Goal: Task Accomplishment & Management: Manage account settings

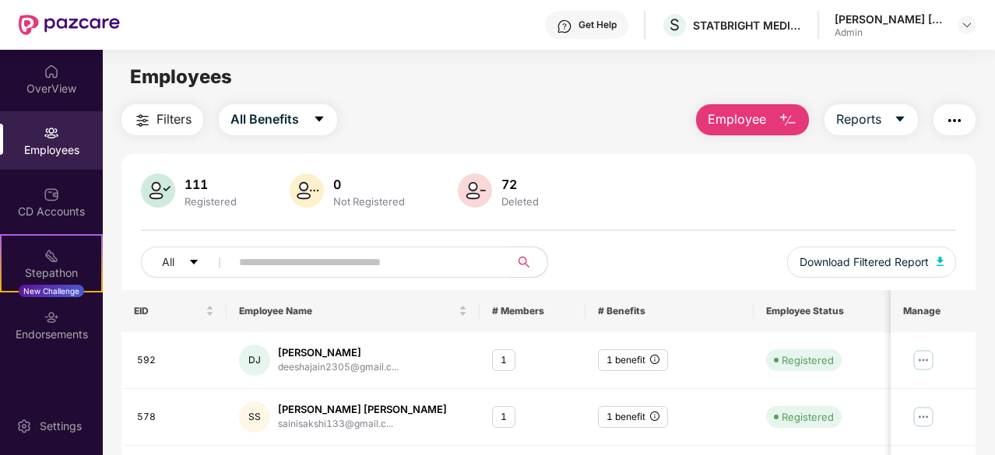
click at [276, 259] on input "text" at bounding box center [364, 262] width 250 height 23
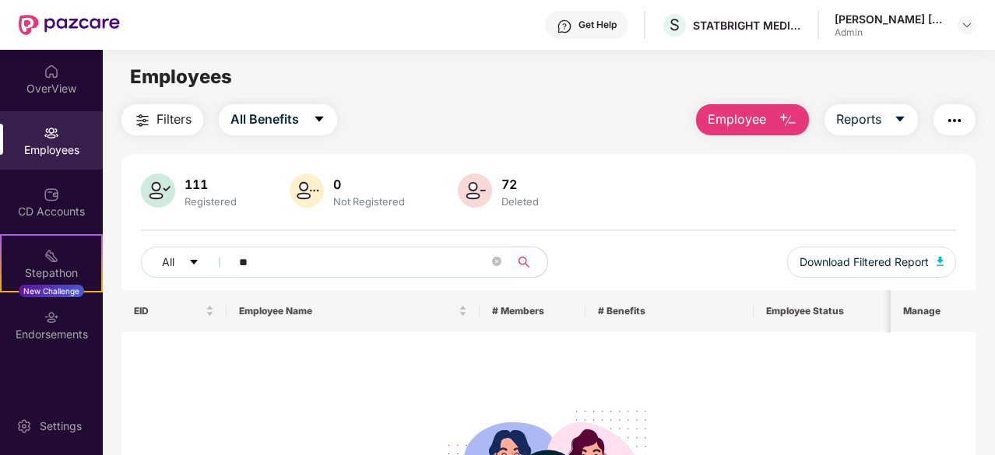
type input "*"
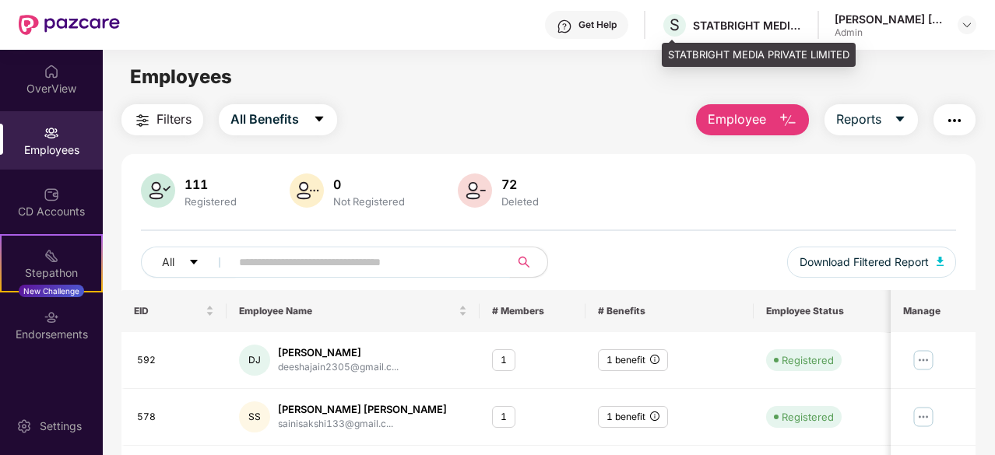
click at [699, 54] on div "STATBRIGHT MEDIA PRIVATE LIMITED" at bounding box center [759, 55] width 194 height 25
click at [714, 36] on div "S STATBRIGHT MEDIA PRIVATE LIMITED" at bounding box center [731, 25] width 141 height 27
click at [714, 30] on div "STATBRIGHT MEDIA PRIVATE LIMITED" at bounding box center [747, 25] width 109 height 15
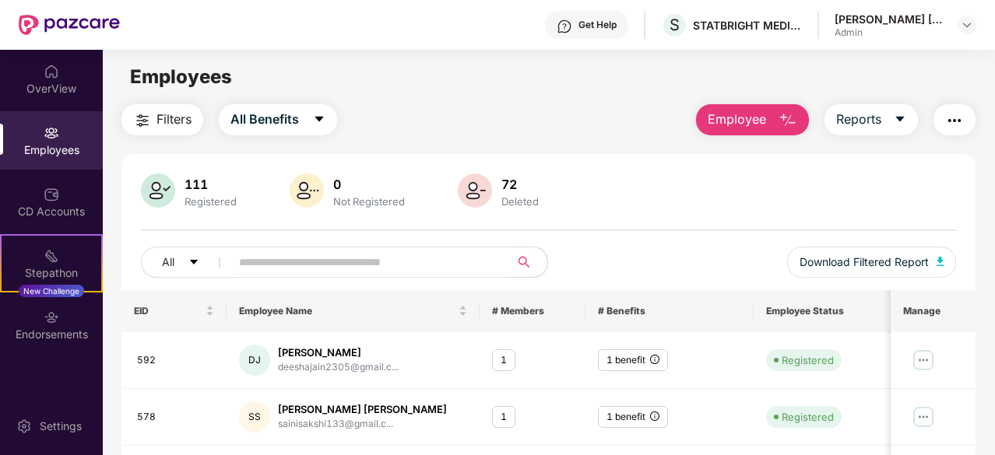
click at [706, 59] on main "Employees Filters All Benefits Employee Reports 111 Registered 0 Not Registered…" at bounding box center [548, 277] width 891 height 455
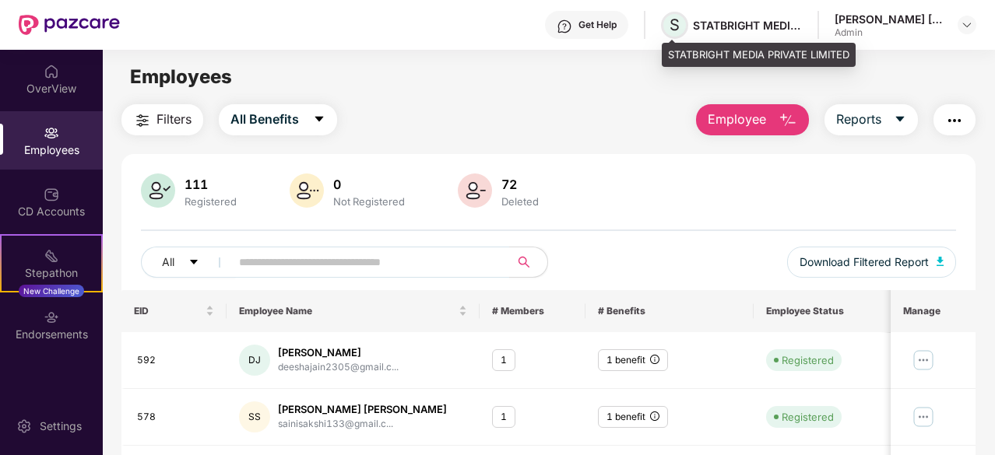
click at [680, 13] on span "S" at bounding box center [674, 25] width 27 height 27
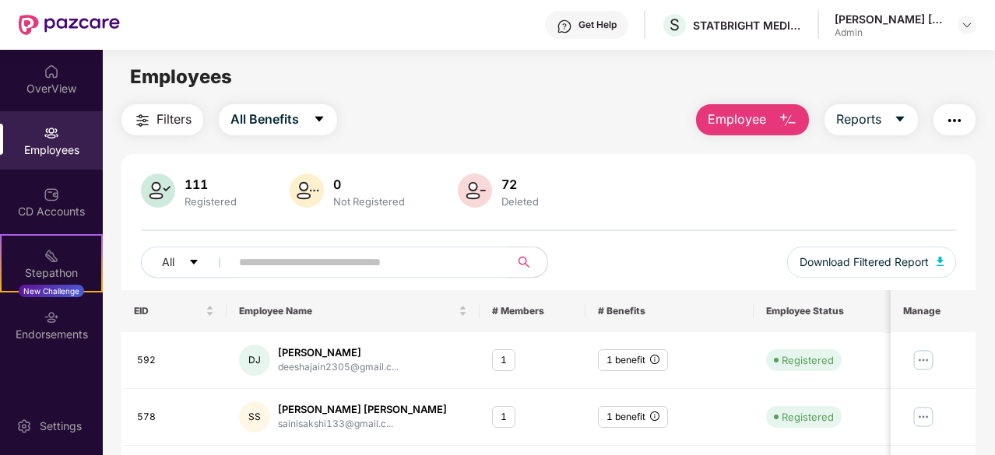
click at [943, 12] on div "[PERSON_NAME] [PERSON_NAME] Admin" at bounding box center [905, 25] width 142 height 27
click at [979, 27] on header "Get Help S STATBRIGHT MEDIA PRIVATE LIMITED [PERSON_NAME] [PERSON_NAME] Admin" at bounding box center [497, 25] width 995 height 50
click at [971, 20] on img at bounding box center [966, 25] width 12 height 12
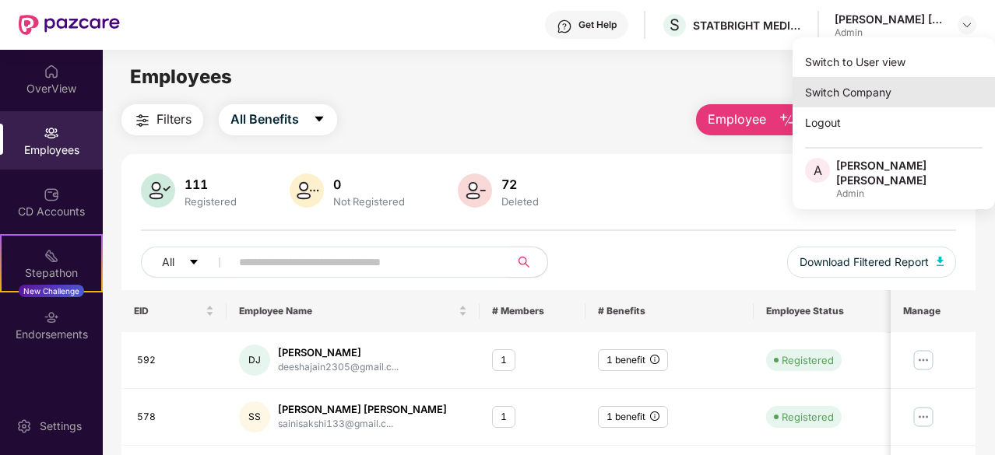
click at [890, 91] on div "Switch Company" at bounding box center [893, 92] width 202 height 30
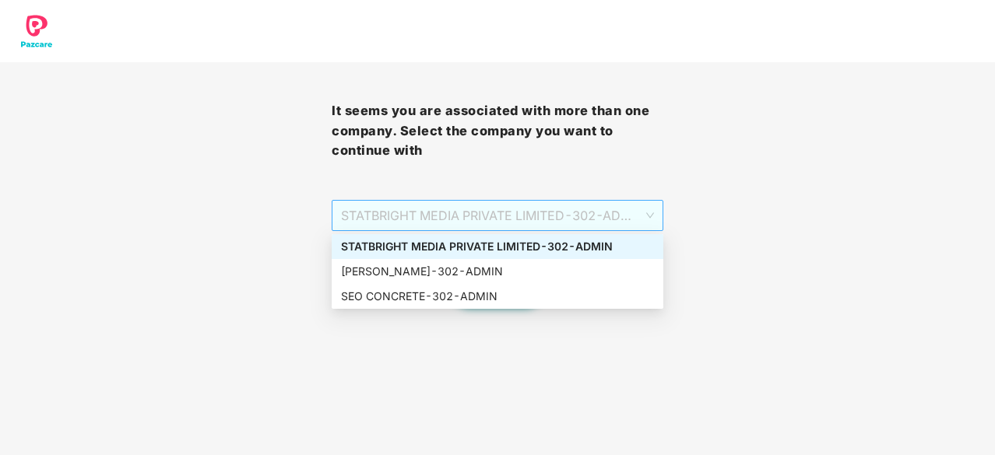
click at [503, 225] on span "STATBRIGHT MEDIA PRIVATE LIMITED - 302 - ADMIN" at bounding box center [497, 216] width 313 height 30
click at [486, 266] on div "[PERSON_NAME] - 302 - ADMIN" at bounding box center [497, 271] width 313 height 17
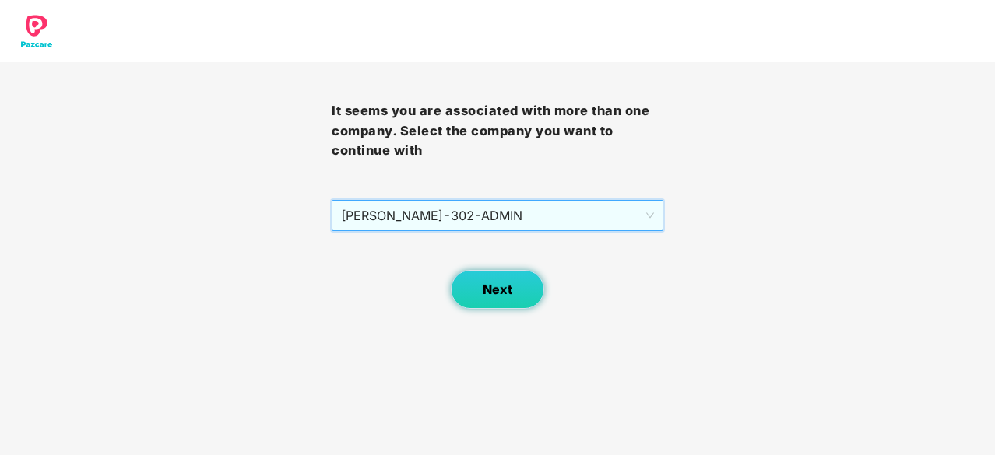
click at [499, 286] on span "Next" at bounding box center [498, 290] width 30 height 15
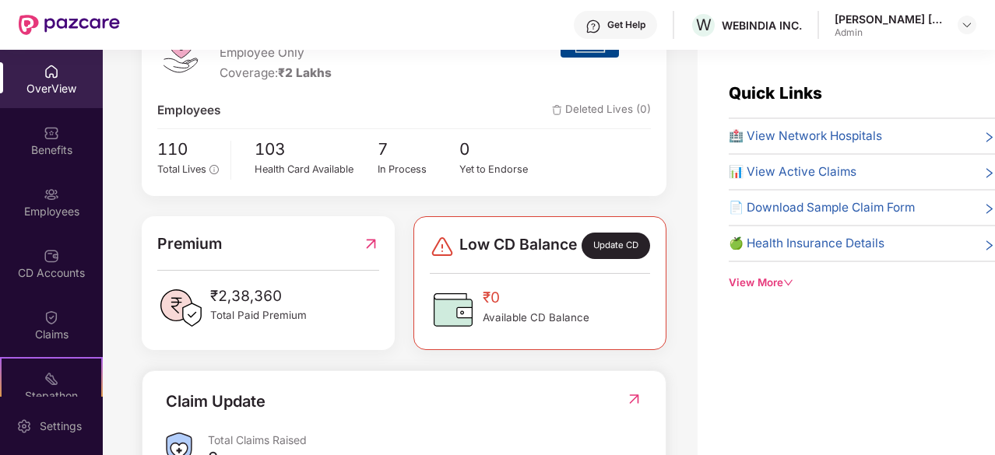
scroll to position [233, 0]
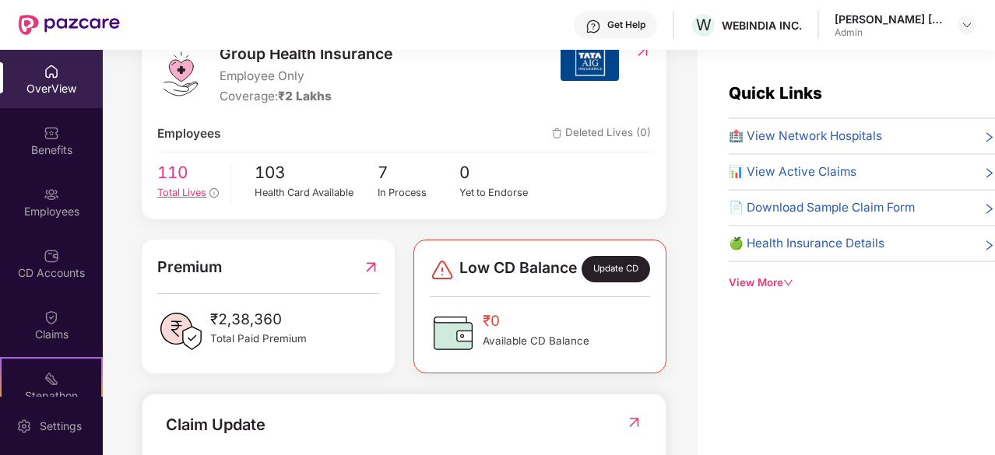
click at [190, 169] on span "110" at bounding box center [187, 173] width 61 height 26
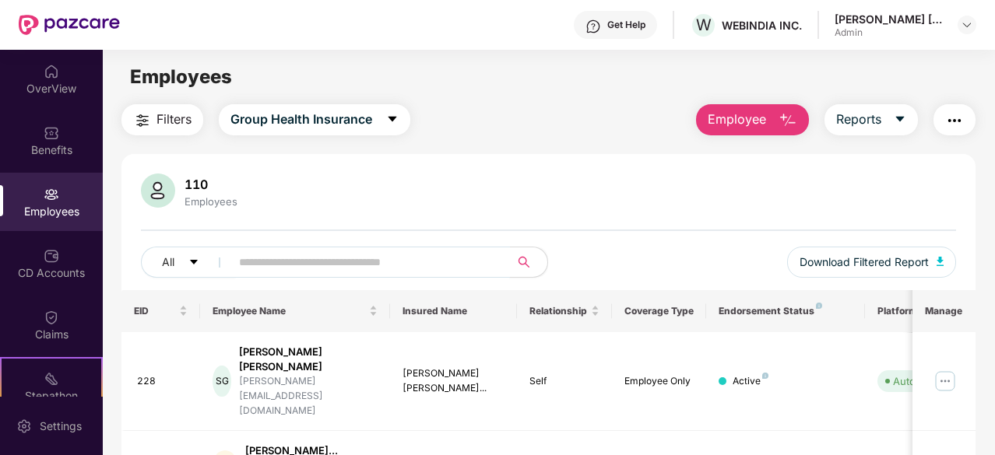
click at [296, 251] on input "text" at bounding box center [364, 262] width 250 height 23
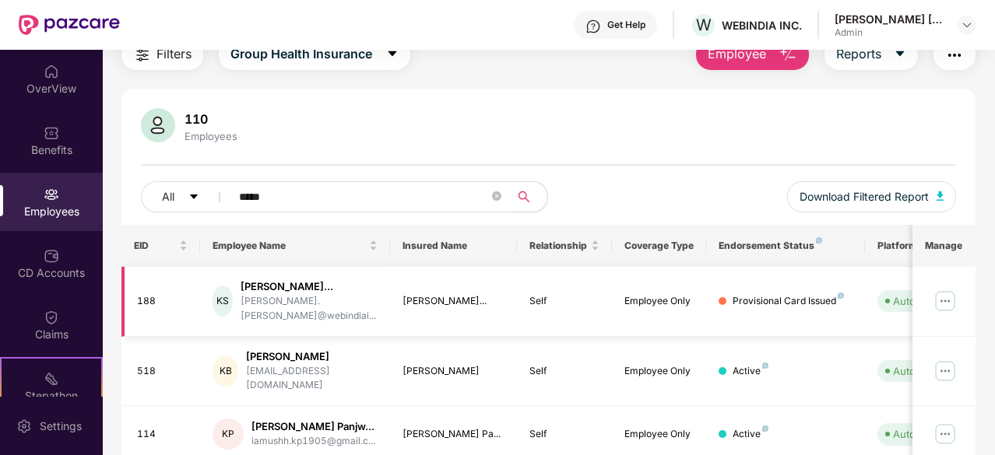
scroll to position [128, 0]
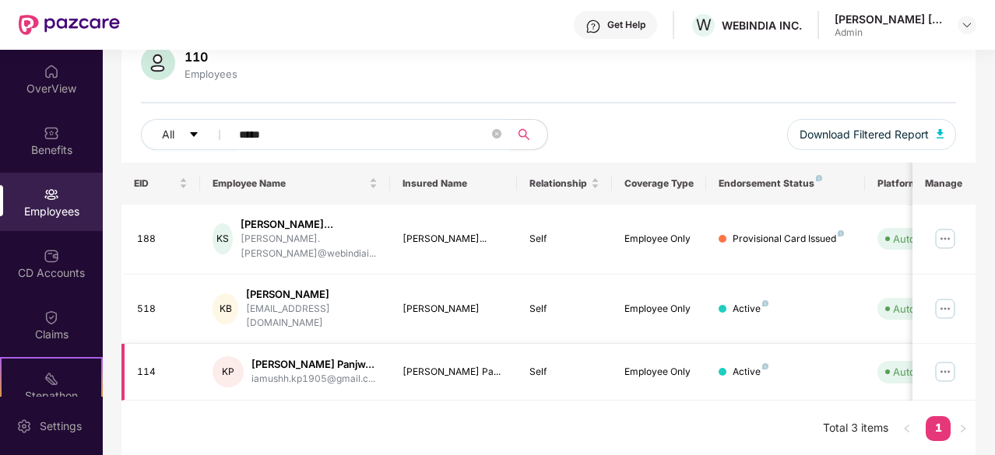
type input "*****"
click at [943, 365] on img at bounding box center [944, 372] width 25 height 25
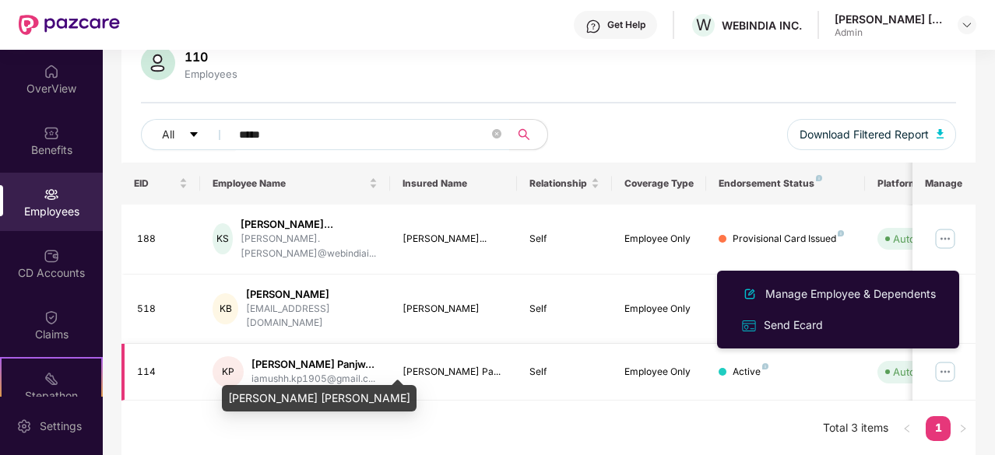
click at [288, 361] on div "[PERSON_NAME] Panjw..." at bounding box center [313, 364] width 124 height 15
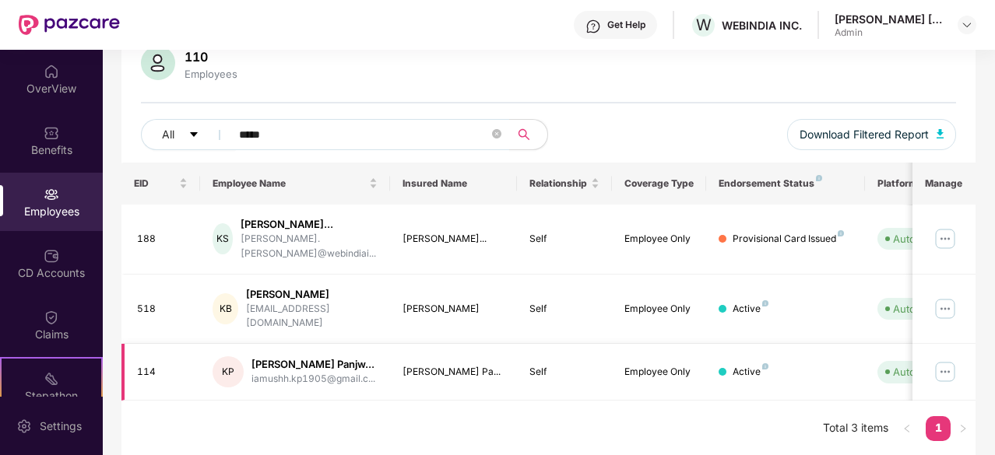
click at [945, 367] on img at bounding box center [944, 372] width 25 height 25
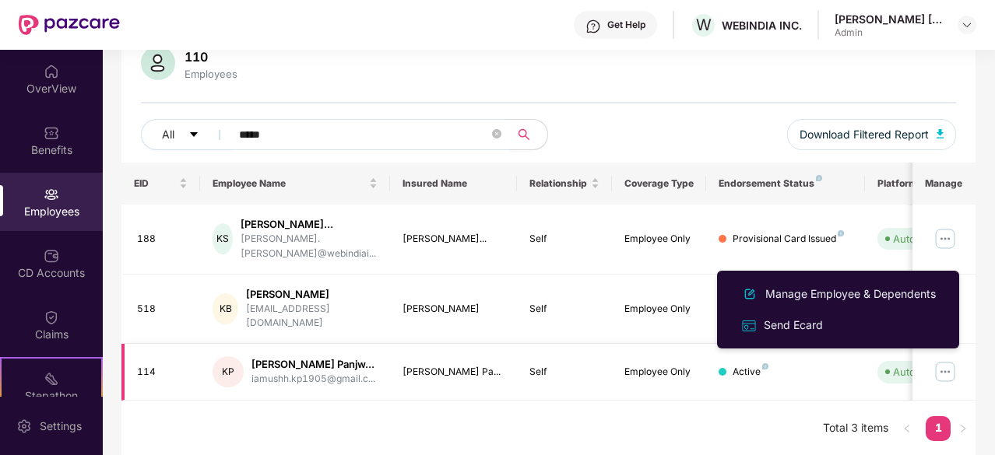
click at [945, 367] on img at bounding box center [944, 372] width 25 height 25
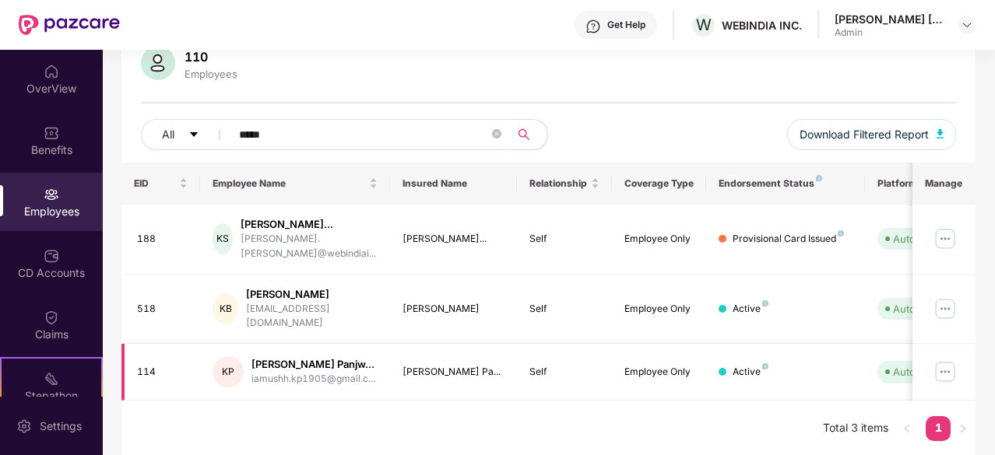
click at [216, 365] on div "KP" at bounding box center [227, 371] width 31 height 31
click at [143, 361] on td "114" at bounding box center [160, 372] width 79 height 57
click at [146, 365] on div "114" at bounding box center [162, 372] width 51 height 15
click at [746, 365] on div "Active" at bounding box center [750, 372] width 36 height 15
click at [948, 361] on img at bounding box center [944, 372] width 25 height 25
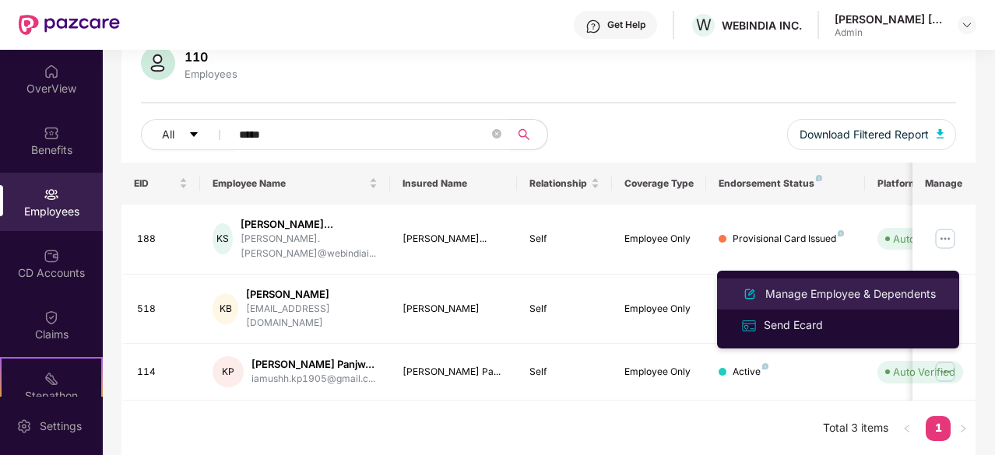
click at [816, 290] on div "Manage Employee & Dependents" at bounding box center [850, 294] width 177 height 17
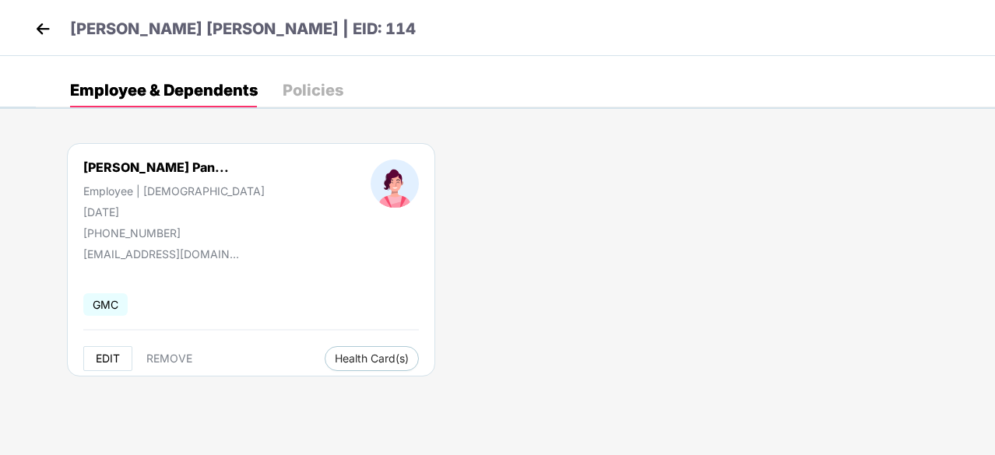
click at [112, 359] on span "EDIT" at bounding box center [108, 359] width 24 height 12
select select "******"
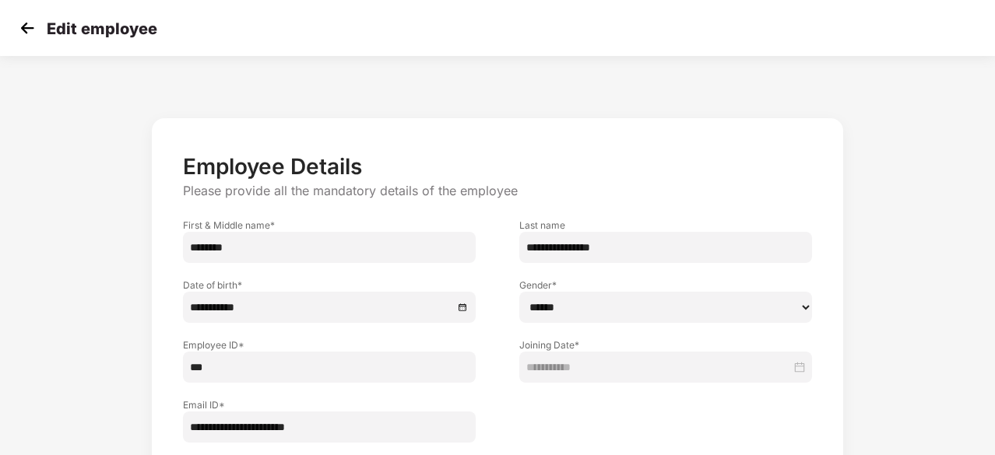
scroll to position [78, 0]
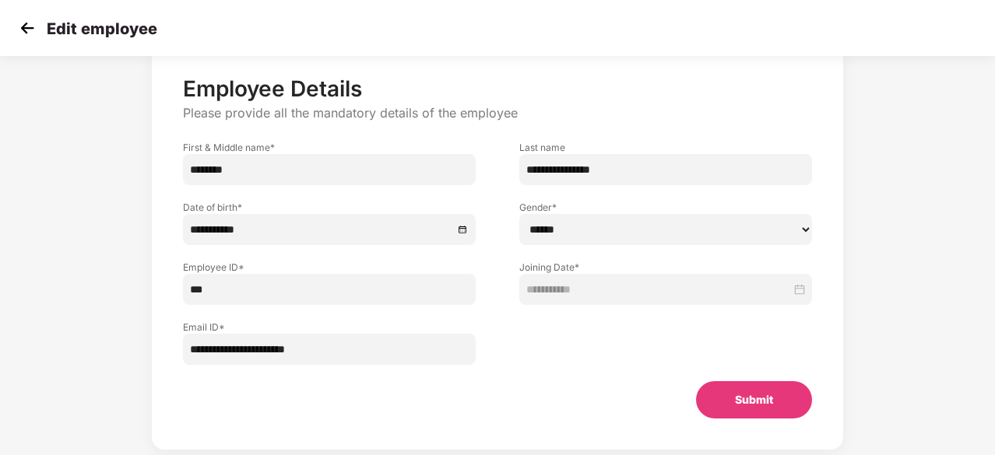
click at [531, 340] on div at bounding box center [665, 335] width 336 height 60
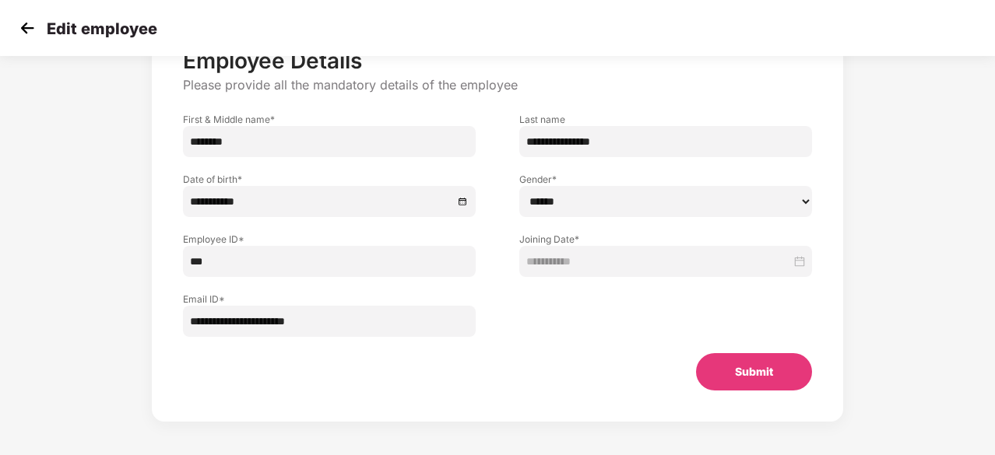
scroll to position [111, 0]
